Goal: Communication & Community: Answer question/provide support

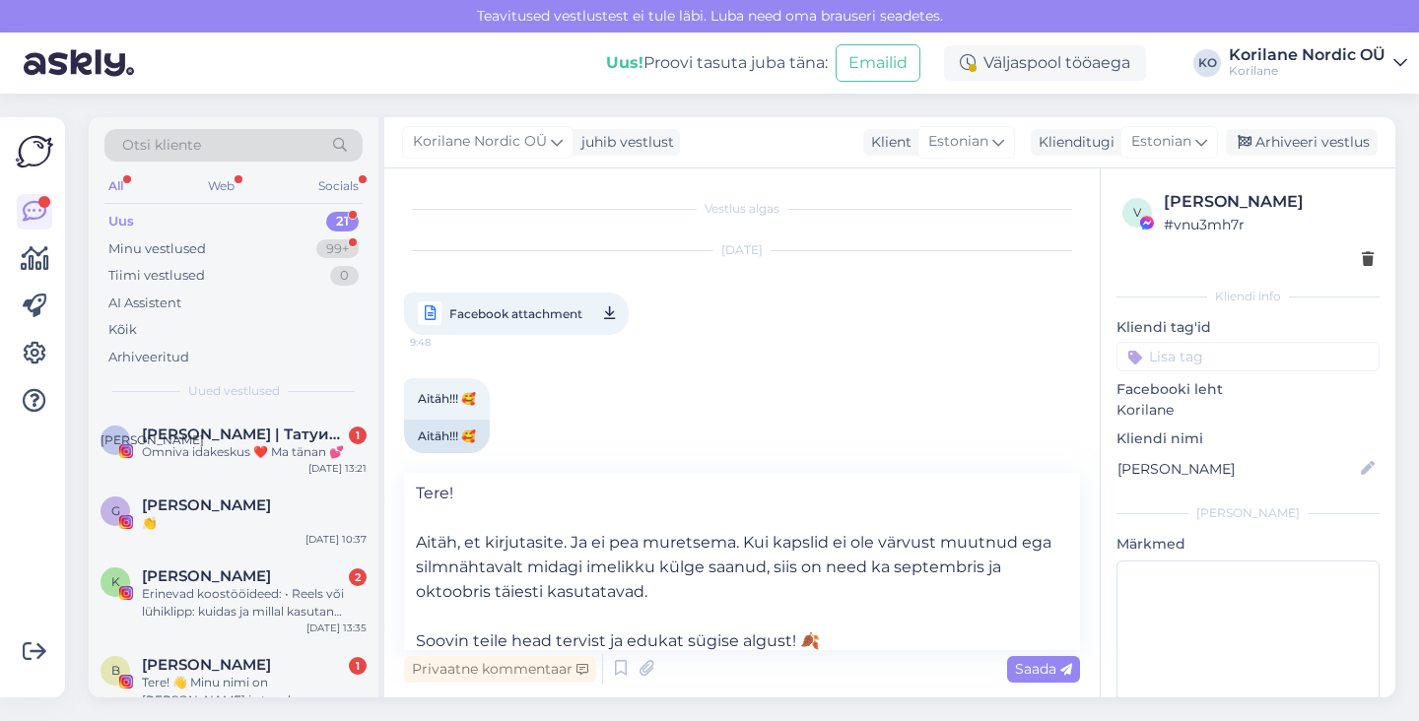
scroll to position [36, 0]
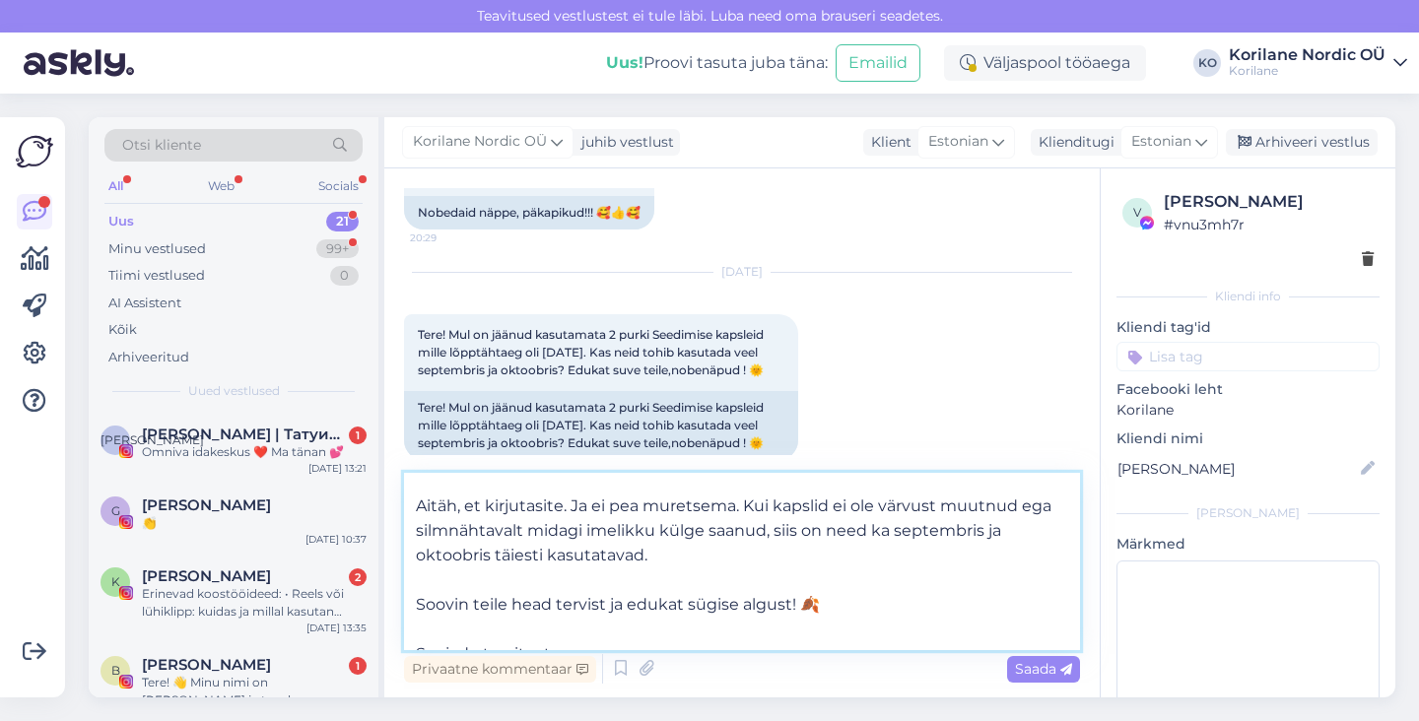
click at [695, 546] on textarea "Tere! Aitäh, et kirjutasite. Ja ei pea muretsema. Kui kapslid ei ole värvust mu…" at bounding box center [742, 561] width 676 height 177
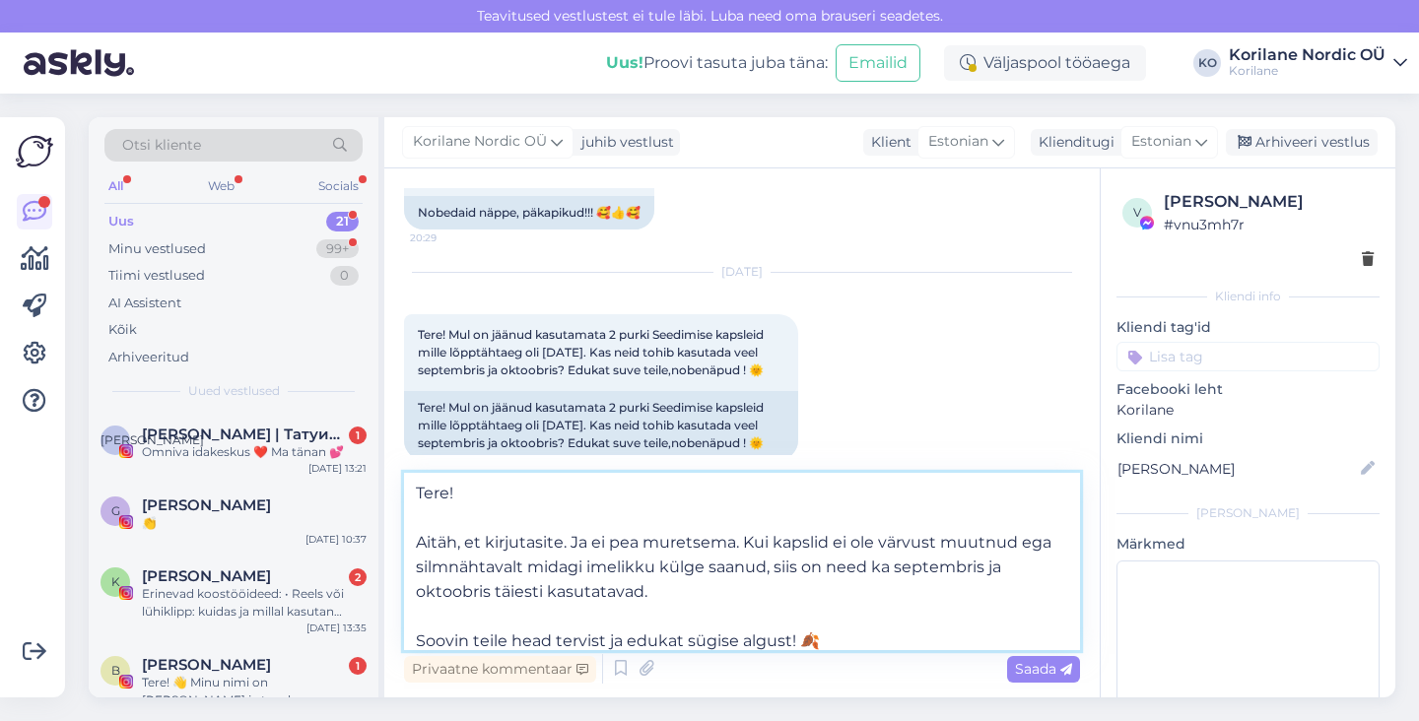
scroll to position [65, 0]
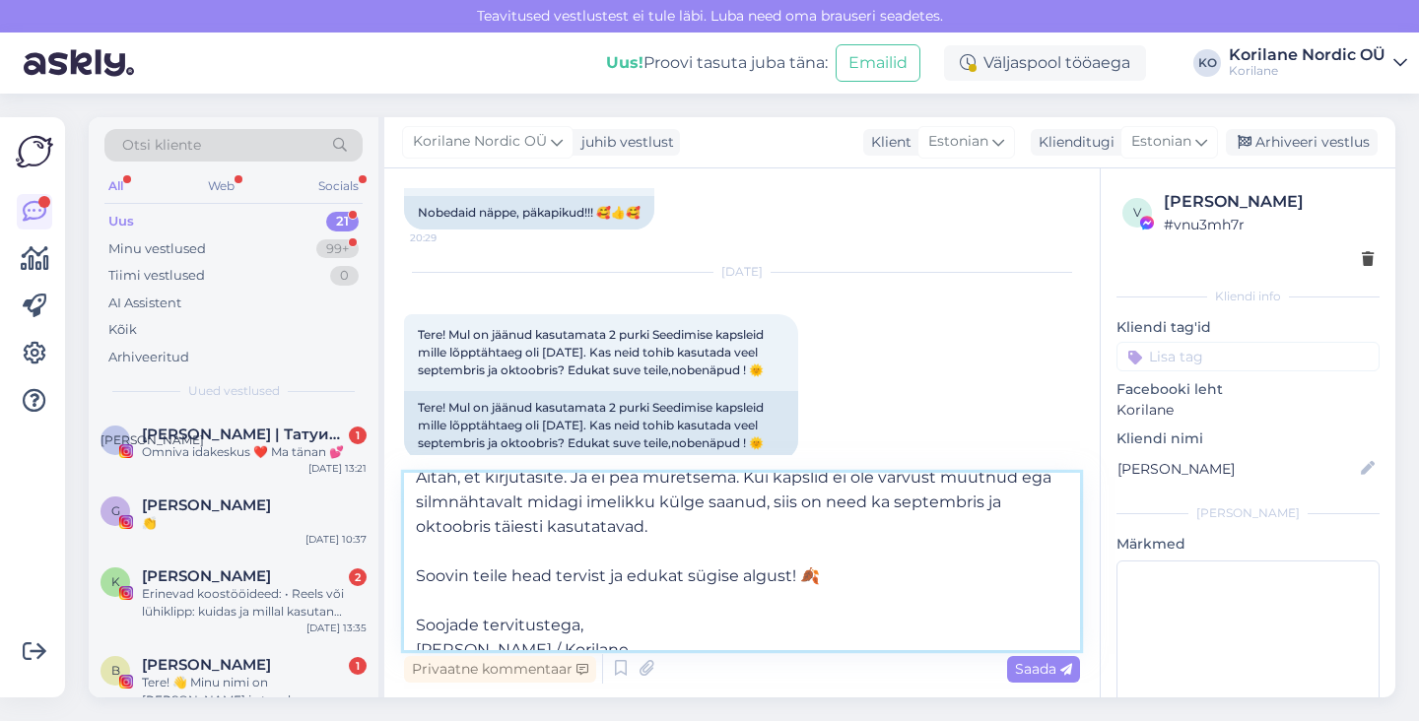
click at [743, 555] on textarea "Tere! Aitäh, et kirjutasite. Ja ei pea muretsema. Kui kapslid ei ole värvust mu…" at bounding box center [742, 561] width 676 height 177
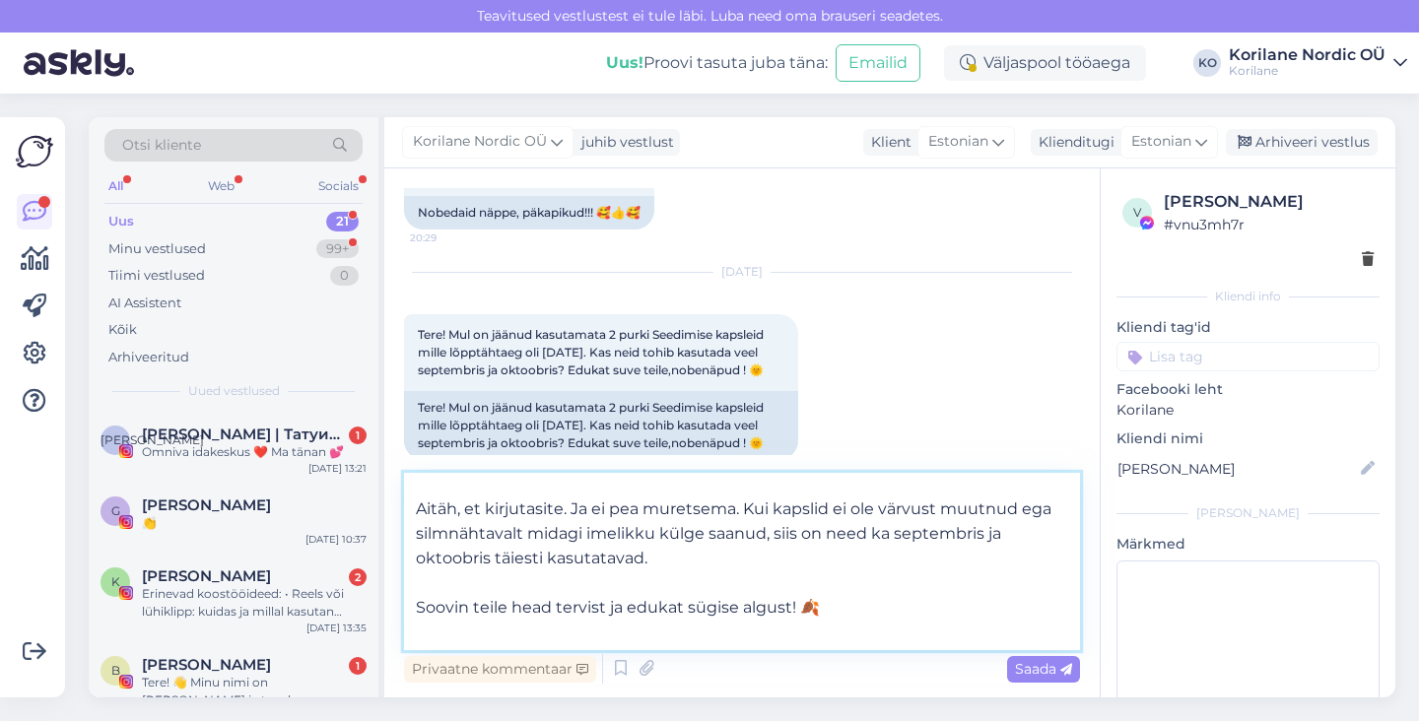
scroll to position [32, 0]
drag, startPoint x: 551, startPoint y: 537, endPoint x: 762, endPoint y: 536, distance: 210.9
click at [762, 536] on textarea "Tere! Aitäh, et kirjutasite. Ja ei pea muretsema. Kui kapslid ei ole värvust mu…" at bounding box center [742, 561] width 676 height 177
click at [644, 565] on textarea "Tere! Aitäh, et kirjutasite. Ja ei pea muretsema. Kui kapslid ei ole värvust mu…" at bounding box center [742, 561] width 676 height 177
click at [419, 609] on textarea "Tere! Aitäh, et kirjutasite. Ja ei pea muretsema. Kui kapslid ei ole värvust mu…" at bounding box center [742, 561] width 676 height 177
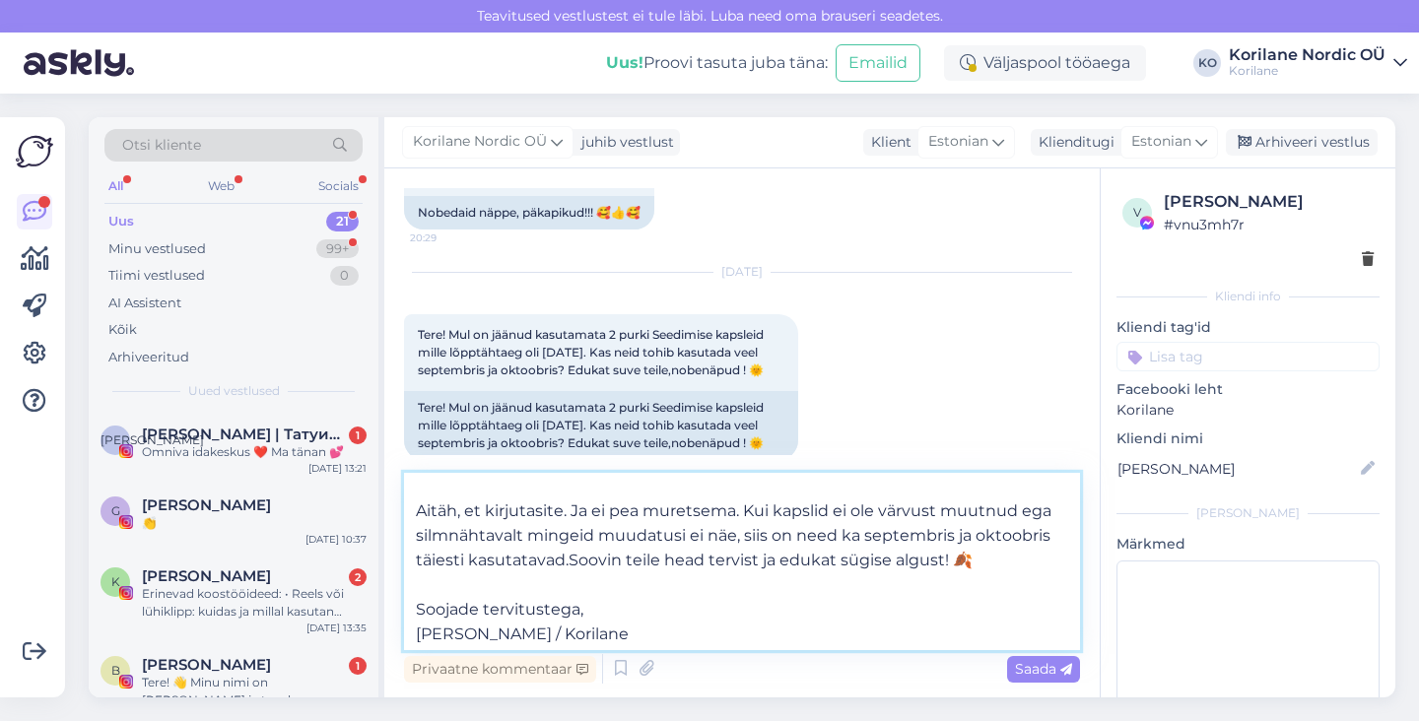
scroll to position [7, 0]
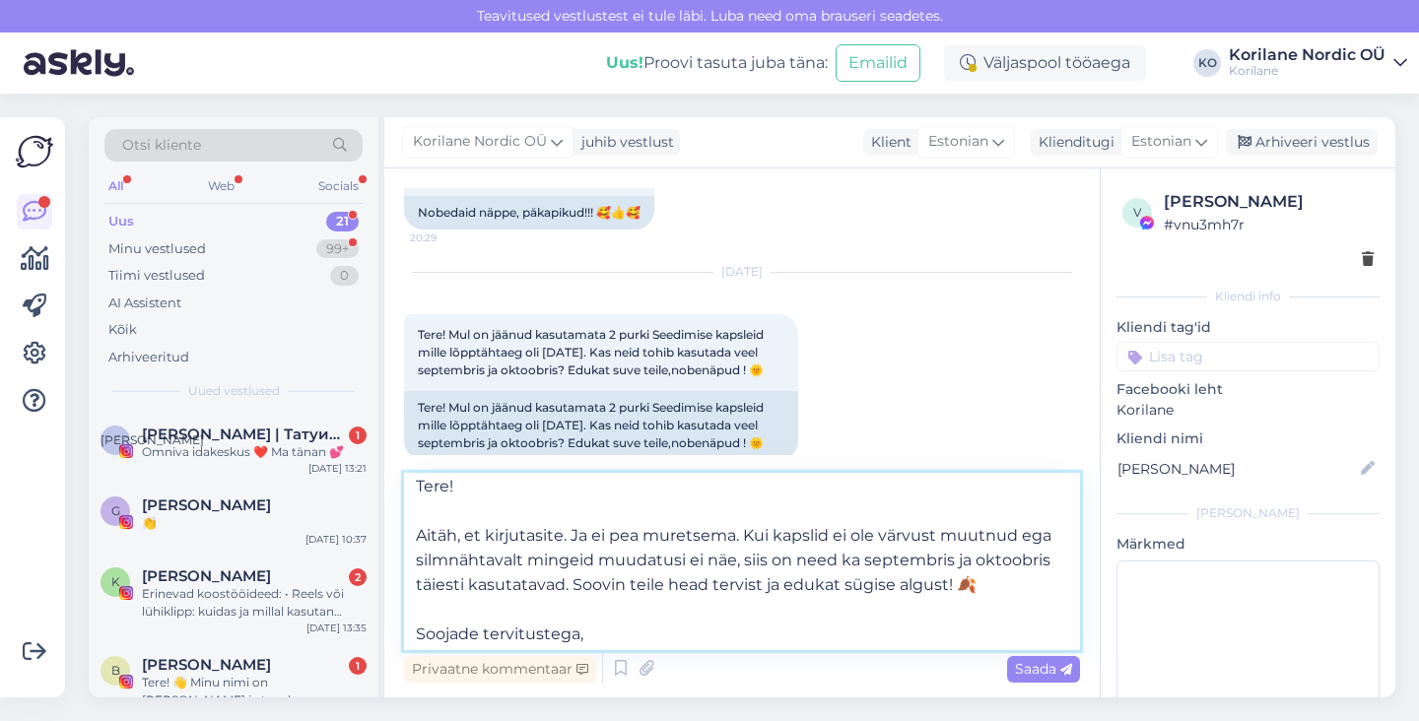
click at [618, 588] on textarea "Tere! Aitäh, et kirjutasite. Ja ei pea muretsema. Kui kapslid ei ole värvust mu…" at bounding box center [742, 561] width 676 height 177
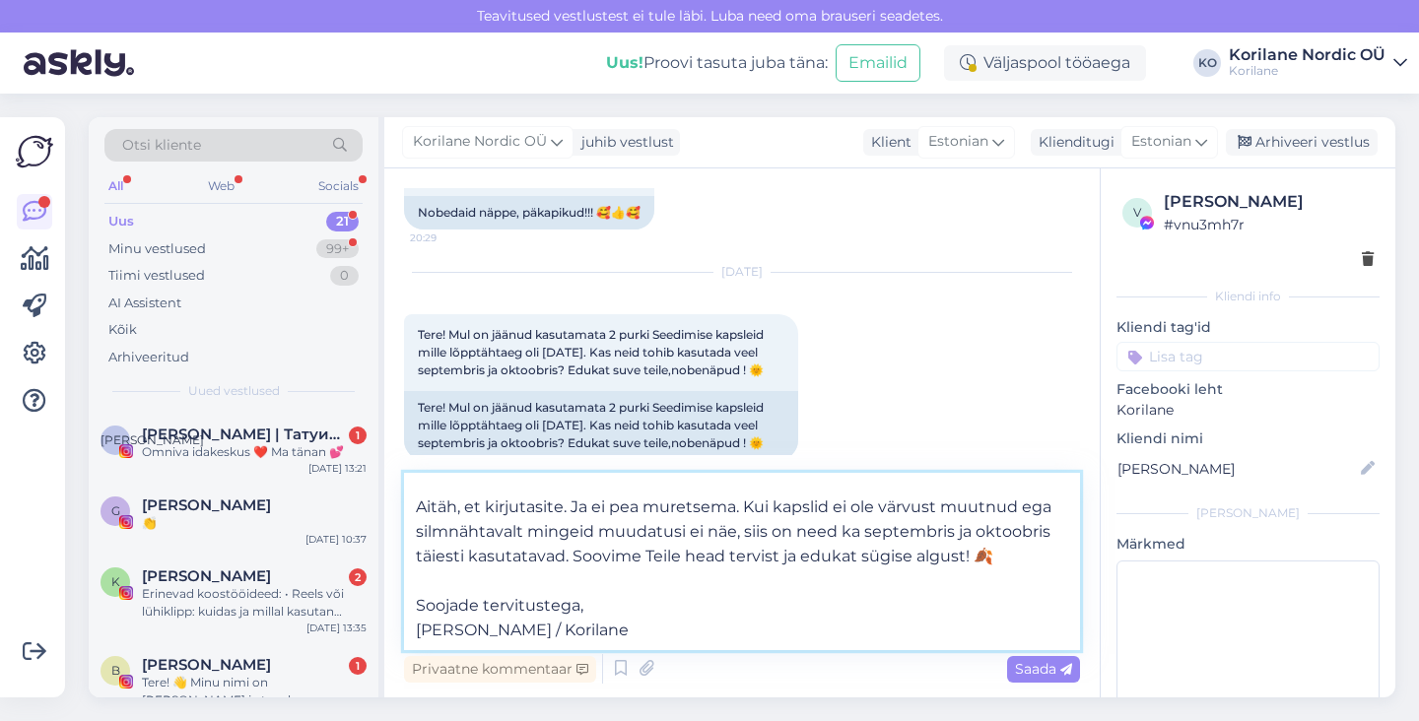
drag, startPoint x: 575, startPoint y: 631, endPoint x: 468, endPoint y: 631, distance: 106.4
click at [468, 631] on textarea "Tere! Aitäh, et kirjutasite. Ja ei pea muretsema. Kui kapslid ei ole värvust mu…" at bounding box center [742, 561] width 676 height 177
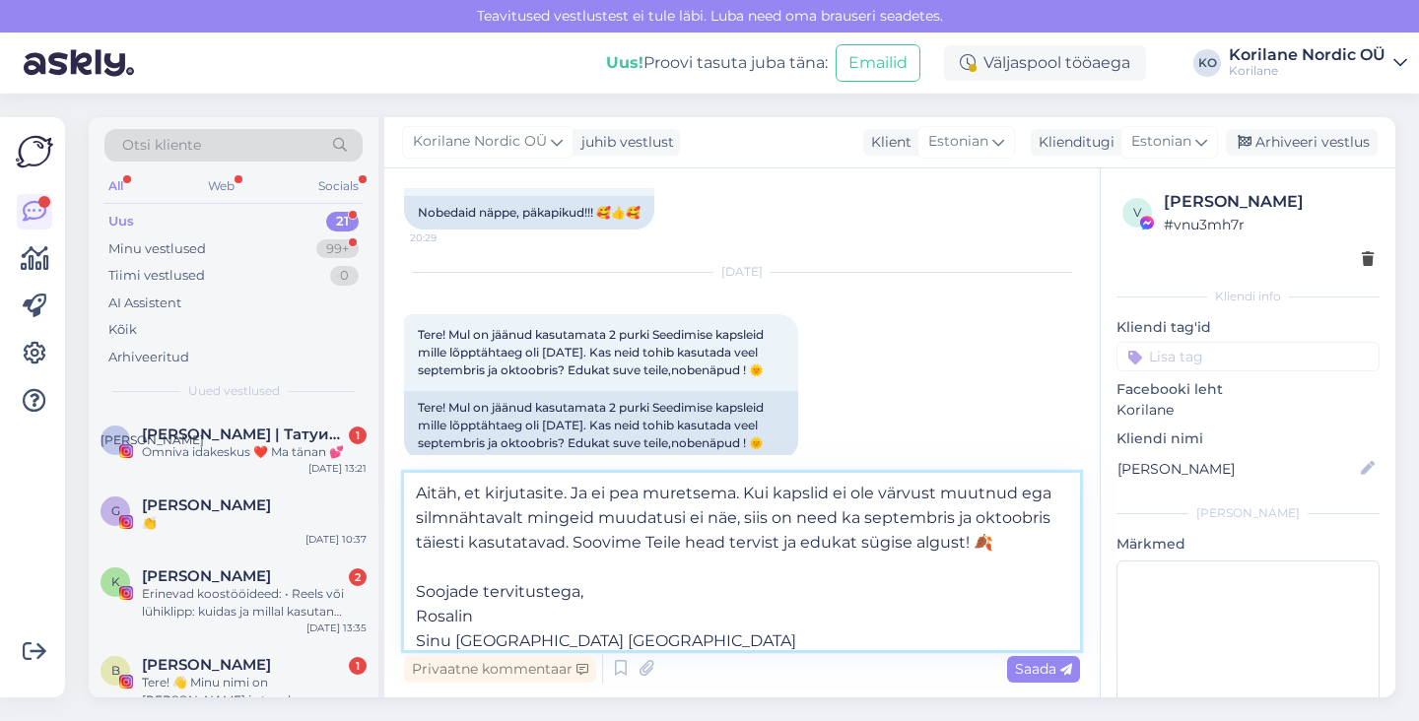
click at [588, 595] on textarea "Tere! Aitäh, et kirjutasite. Ja ei pea muretsema. Kui kapslid ei ole värvust mu…" at bounding box center [742, 561] width 676 height 177
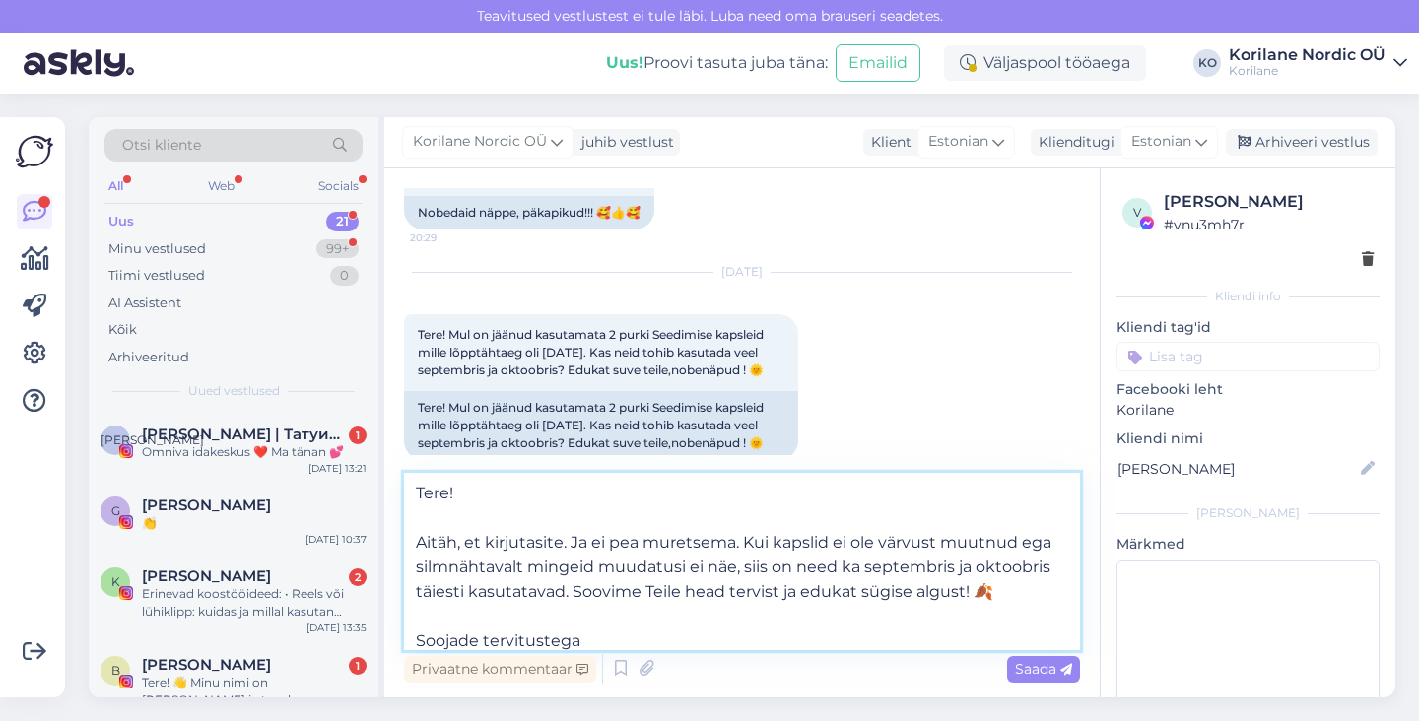
click at [446, 504] on textarea "Tere! Aitäh, et kirjutasite. Ja ei pea muretsema. Kui kapslid ei ole värvust mu…" at bounding box center [742, 561] width 676 height 177
click at [453, 492] on textarea "Tere Elle! Aitäh, et kirjutasite. Ja ei pea muretsema. Kui kapslid ei ole värvu…" at bounding box center [742, 561] width 676 height 177
click at [421, 537] on textarea "Tere [PERSON_NAME]! Aitäh, et kirjutasite. Ja ei pea muretsema. Kui kapslid ei …" at bounding box center [742, 561] width 676 height 177
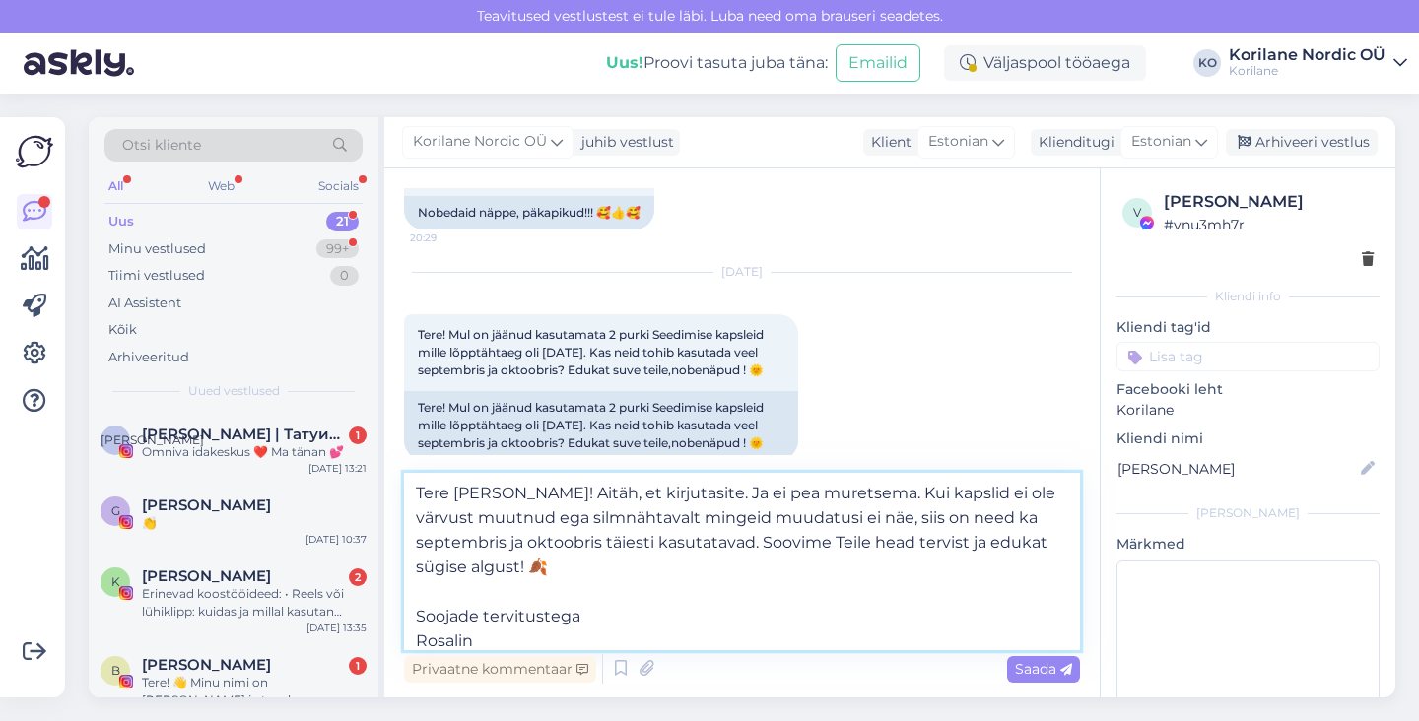
click at [418, 617] on textarea "Tere [PERSON_NAME]! Aitäh, et kirjutasite. Ja ei pea muretsema. Kui kapslid ei …" at bounding box center [742, 561] width 676 height 177
click at [618, 568] on textarea "Tere [PERSON_NAME]! Aitäh, et kirjutasite. Ja ei pea muretsema. Kui kapslid ei …" at bounding box center [742, 561] width 676 height 177
type textarea "Tere [PERSON_NAME]! Aitäh, et kirjutasite. Ja ei pea muretsema. Kui kapslid ei …"
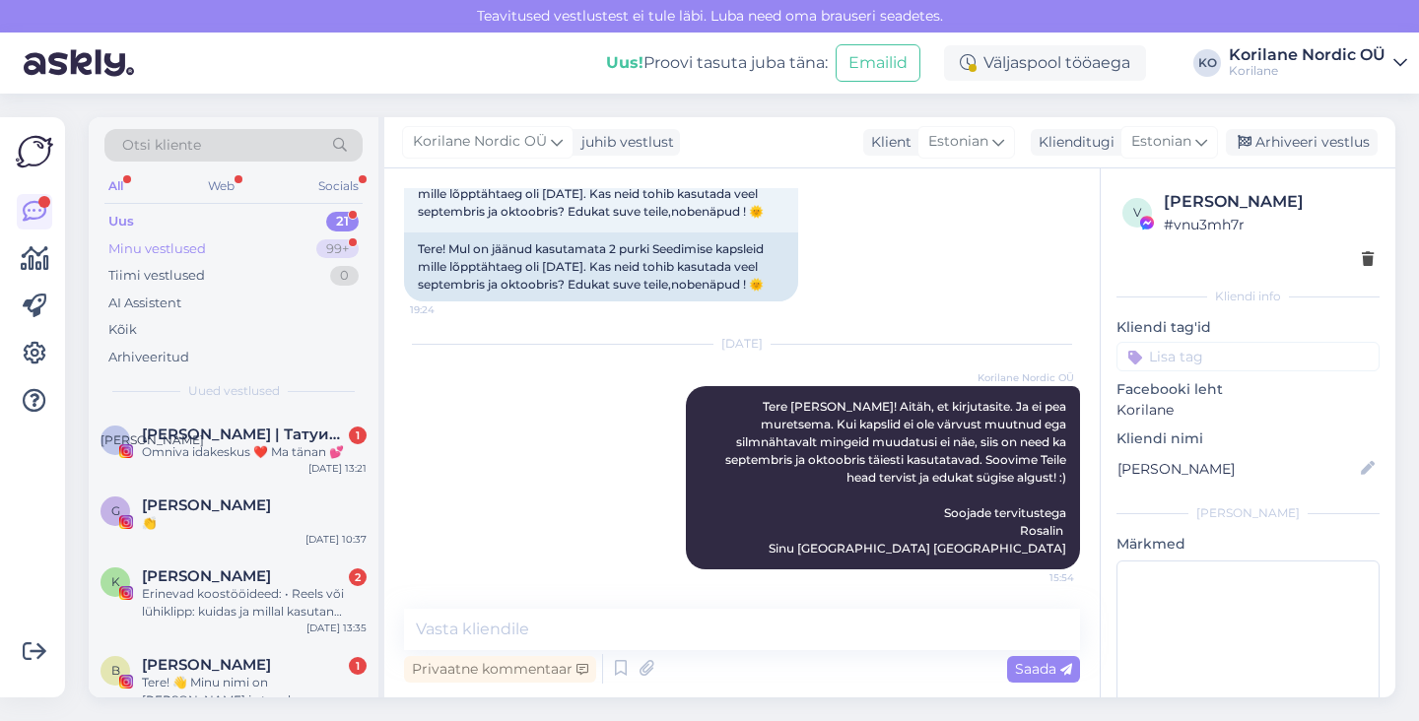
click at [237, 244] on div "Minu vestlused 99+" at bounding box center [233, 250] width 258 height 28
